Goal: Task Accomplishment & Management: Complete application form

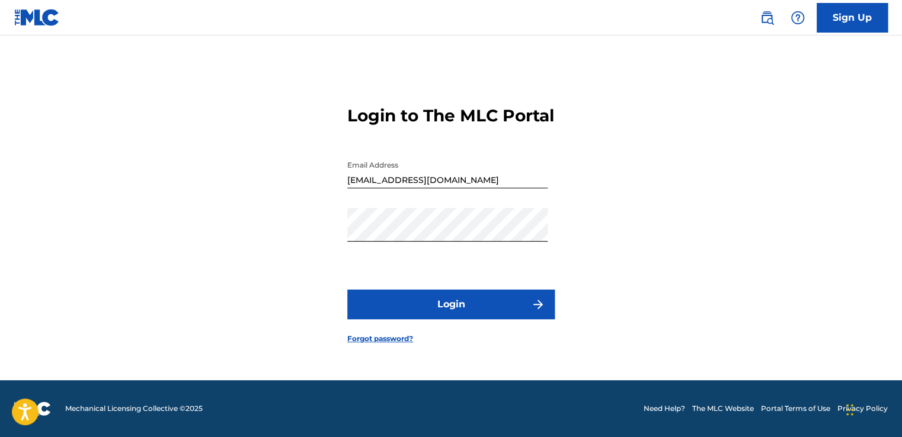
click at [440, 318] on button "Login" at bounding box center [450, 305] width 207 height 30
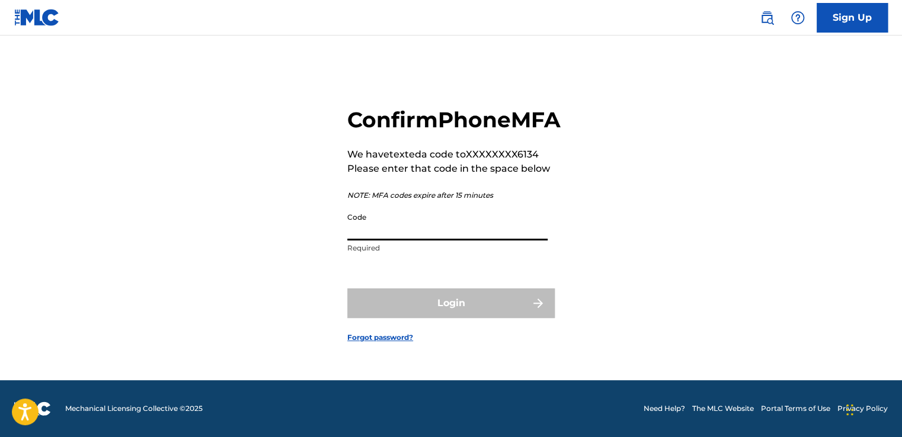
click at [437, 236] on input "Code" at bounding box center [447, 224] width 200 height 34
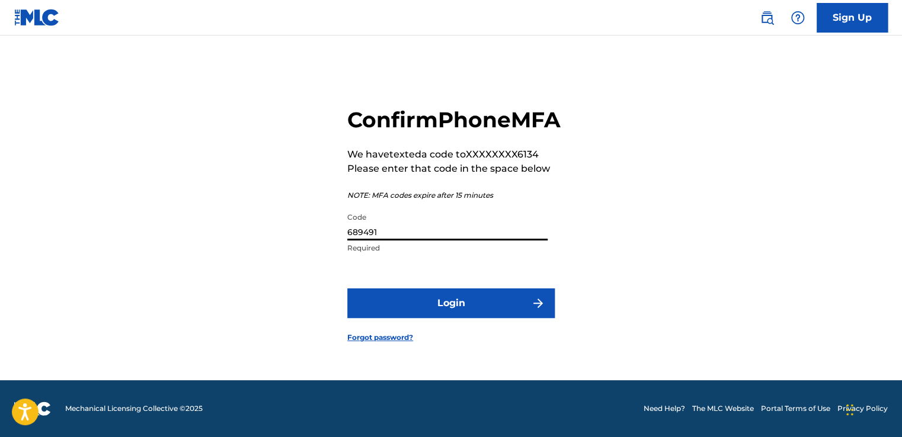
type input "689491"
click at [471, 307] on button "Login" at bounding box center [450, 304] width 207 height 30
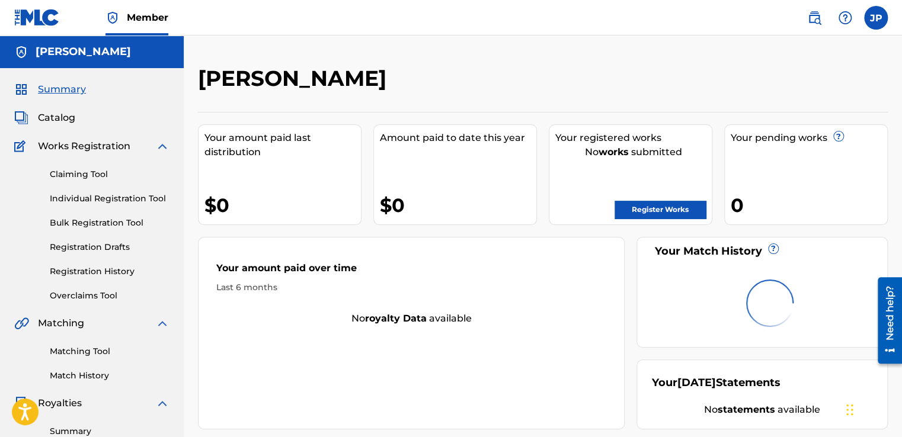
click at [650, 207] on link "Register Works" at bounding box center [660, 210] width 91 height 18
